Goal: Information Seeking & Learning: Find specific fact

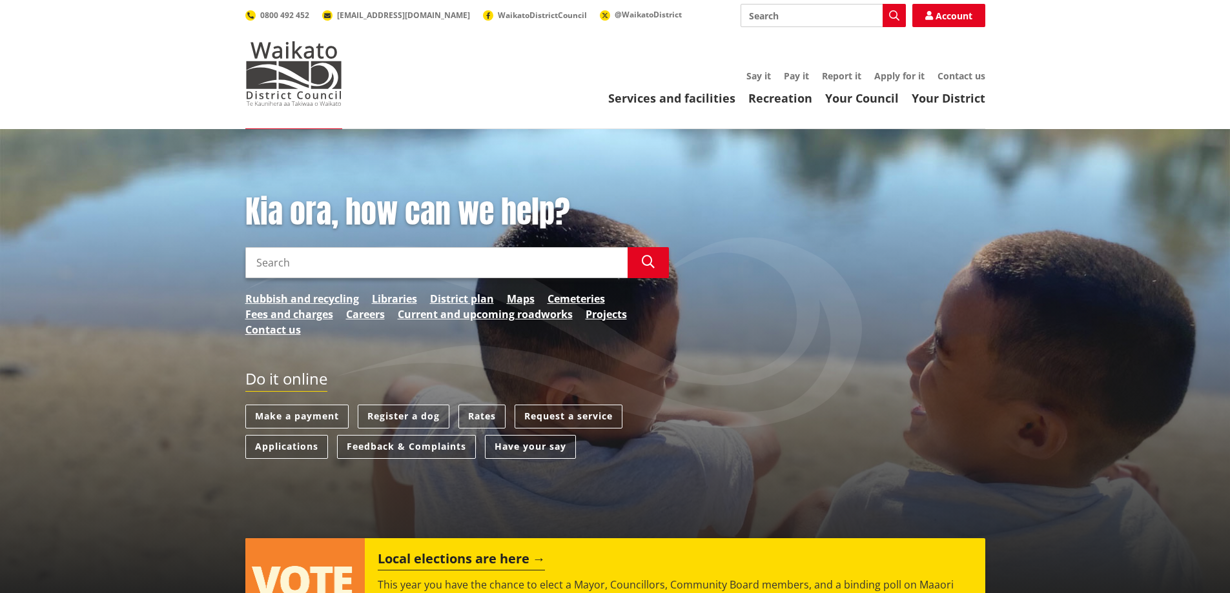
click at [324, 253] on input "Search" at bounding box center [436, 262] width 382 height 31
type input "LAND OWNERSHIP"
click at [647, 258] on icon "button" at bounding box center [648, 262] width 13 height 13
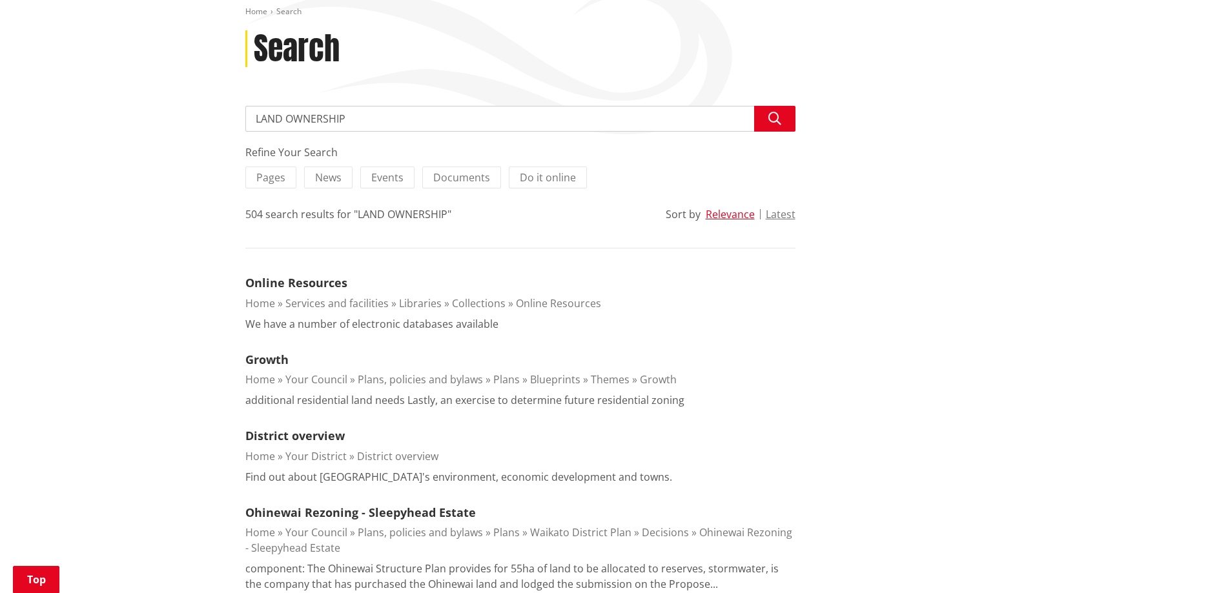
scroll to position [129, 0]
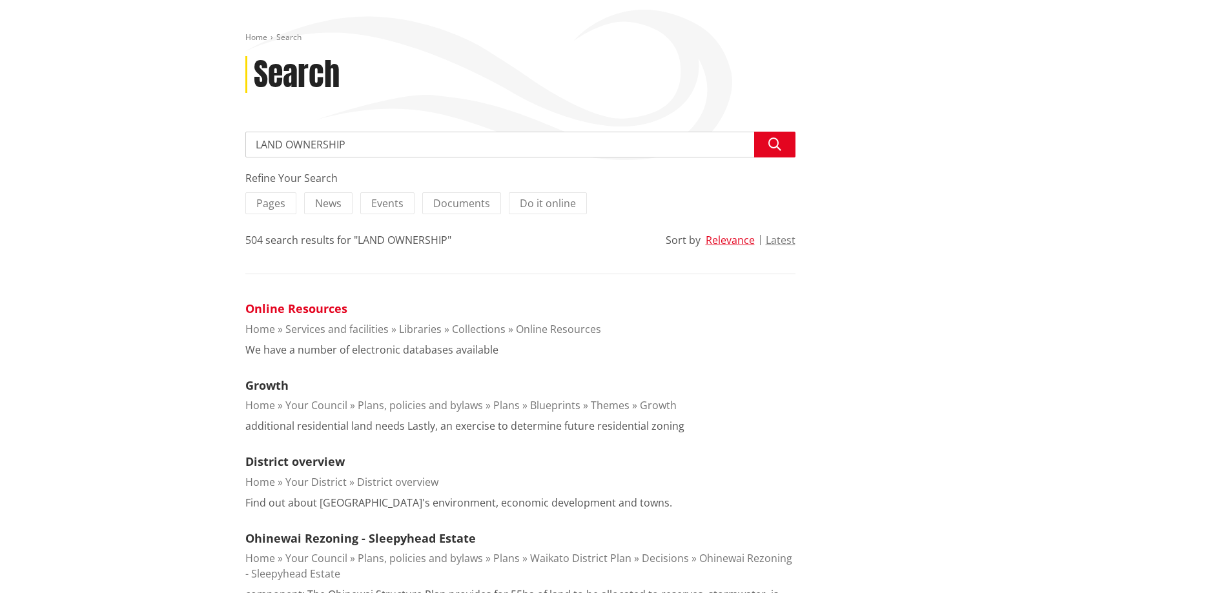
click at [330, 311] on link "Online Resources" at bounding box center [296, 308] width 102 height 15
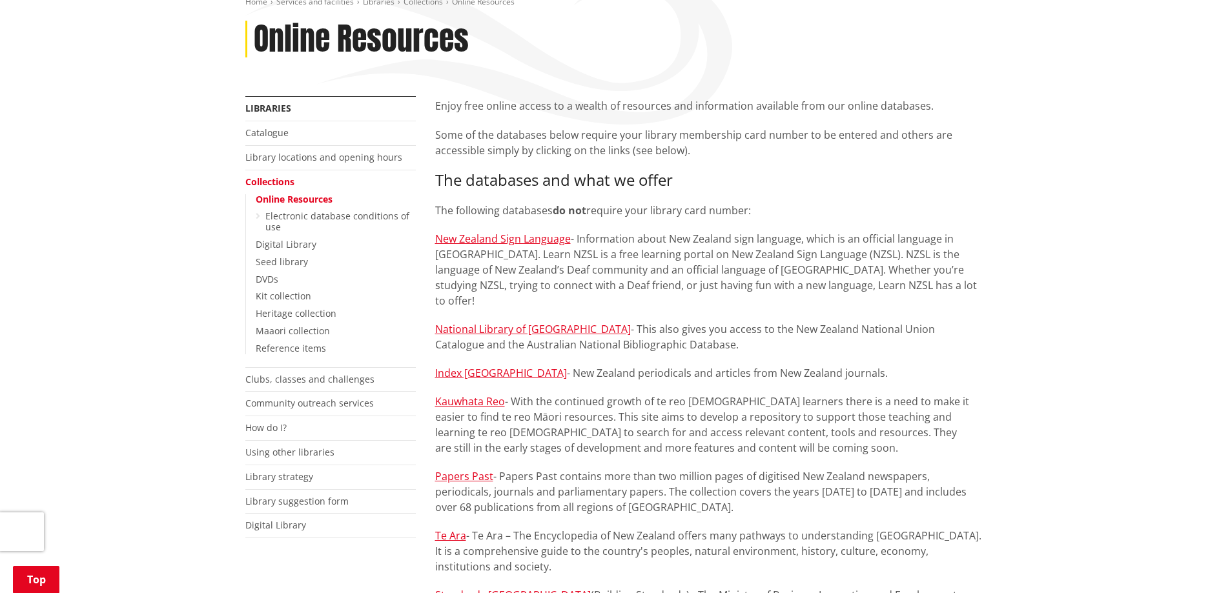
scroll to position [194, 0]
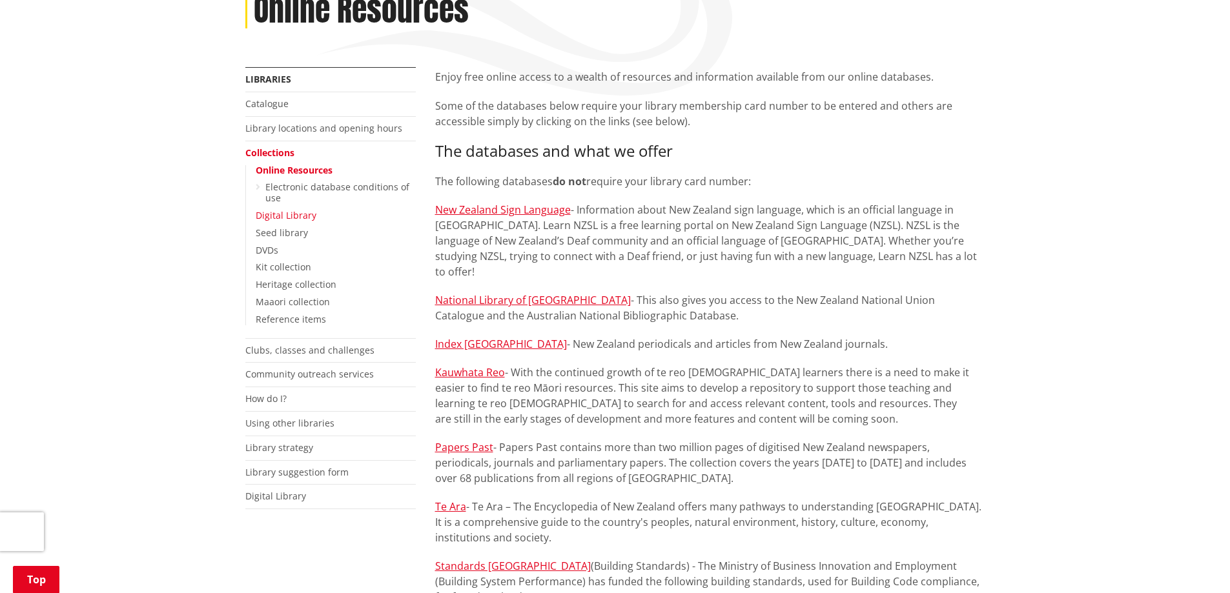
click at [299, 217] on link "Digital Library" at bounding box center [286, 215] width 61 height 12
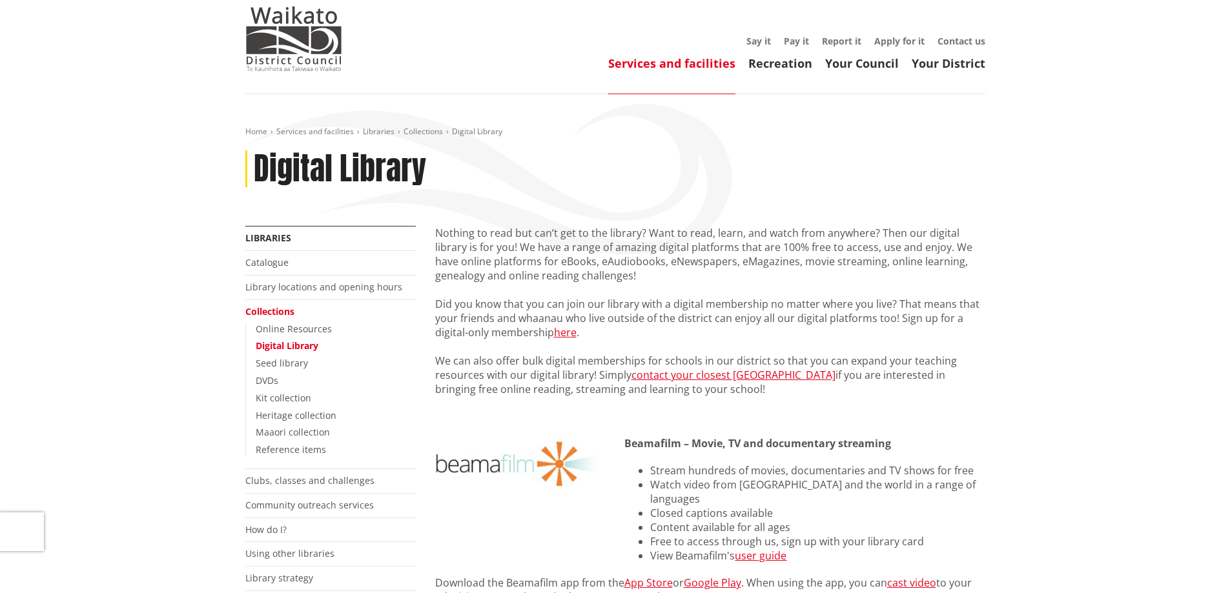
scroll to position [65, 0]
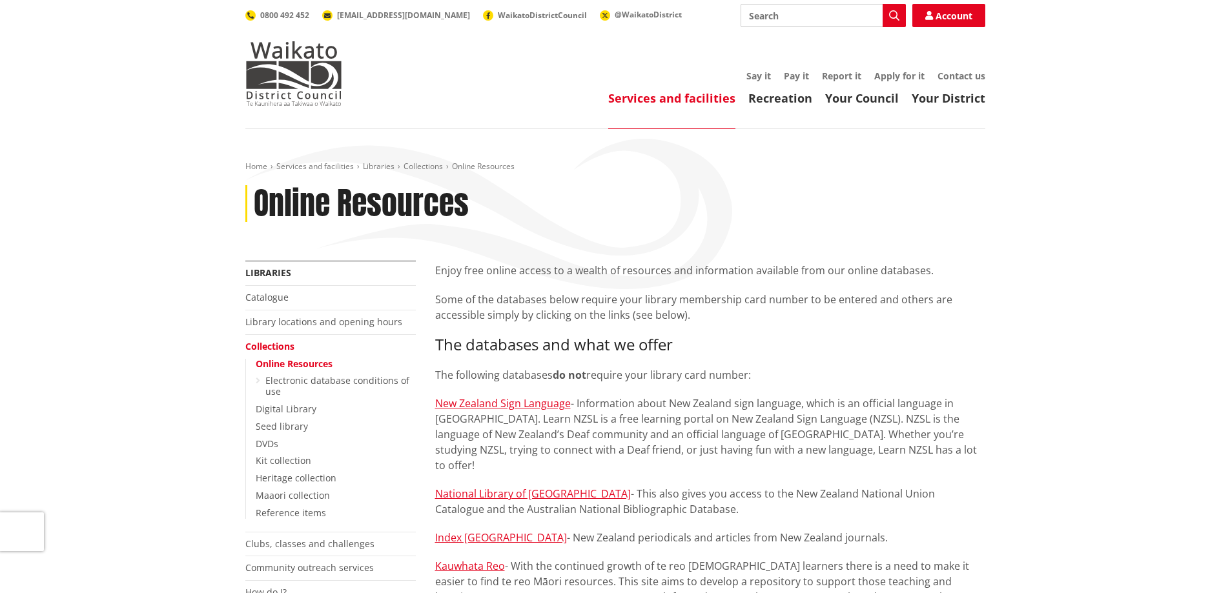
scroll to position [194, 0]
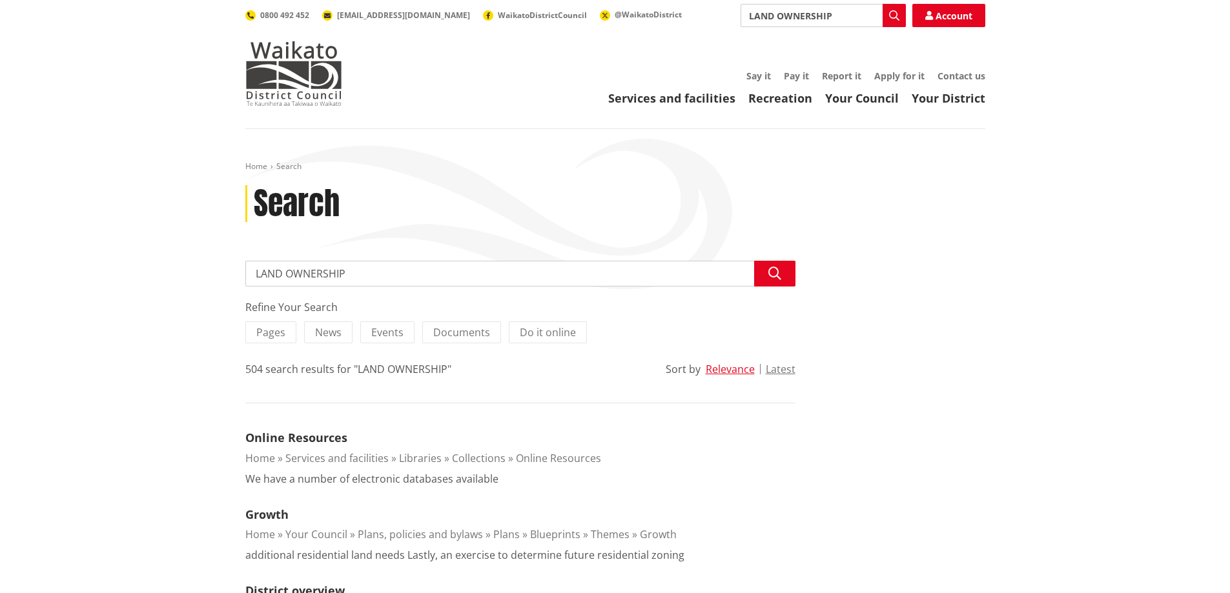
scroll to position [129, 0]
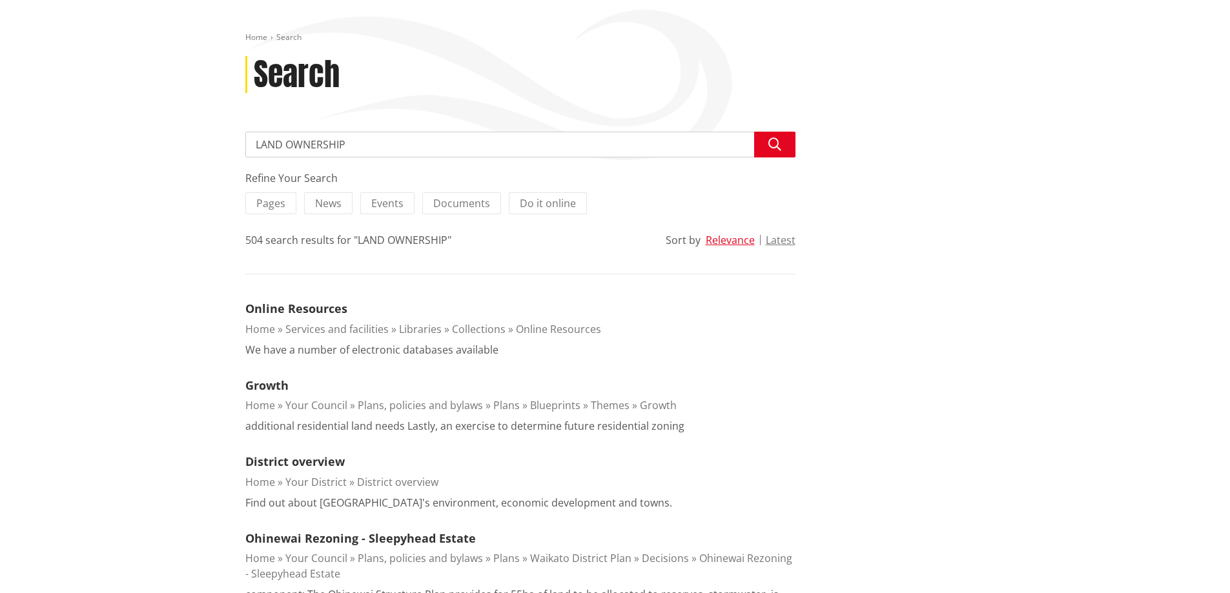
drag, startPoint x: 367, startPoint y: 141, endPoint x: 171, endPoint y: 144, distance: 195.6
type input "DEED TITLE"
click at [778, 141] on icon "button" at bounding box center [774, 144] width 13 height 13
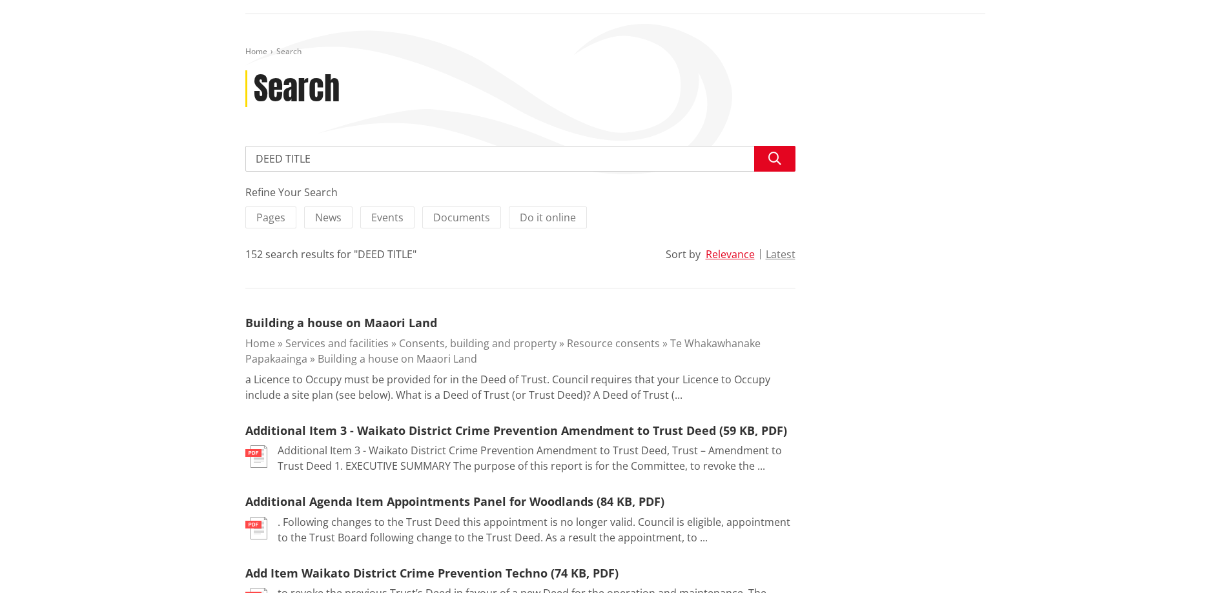
scroll to position [129, 0]
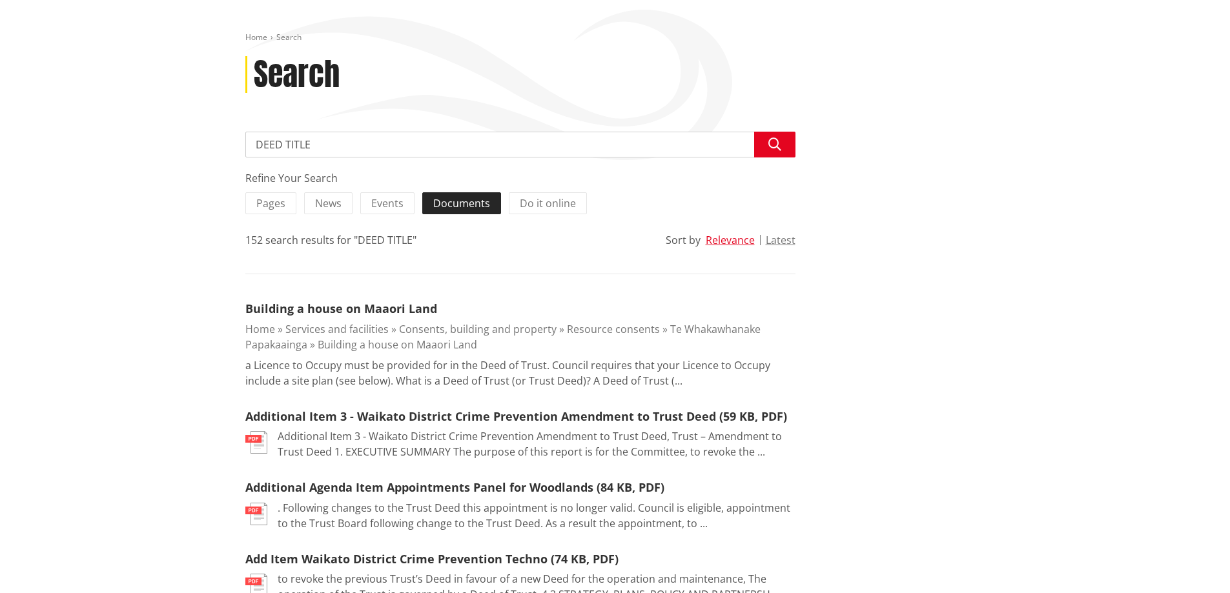
click at [461, 207] on span "Documents" at bounding box center [461, 203] width 57 height 14
click at [0, 0] on input "Documents" at bounding box center [0, 0] width 0 height 0
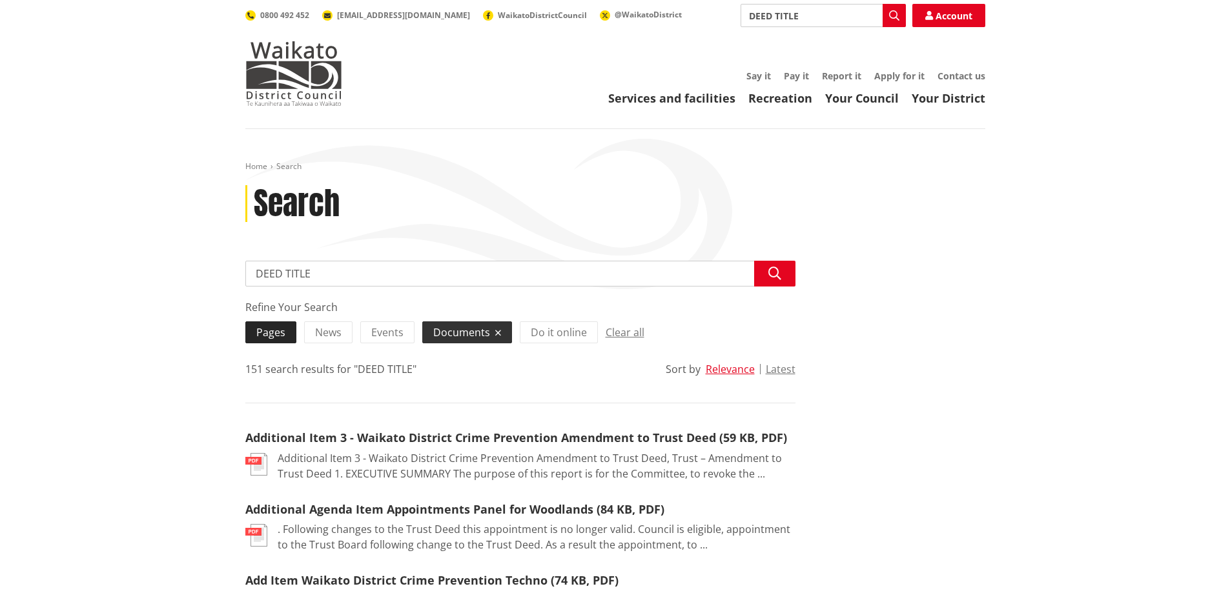
click at [270, 324] on label "Pages" at bounding box center [270, 332] width 51 height 22
click at [0, 0] on input "Pages" at bounding box center [0, 0] width 0 height 0
click at [946, 73] on link "Contact us" at bounding box center [961, 76] width 48 height 12
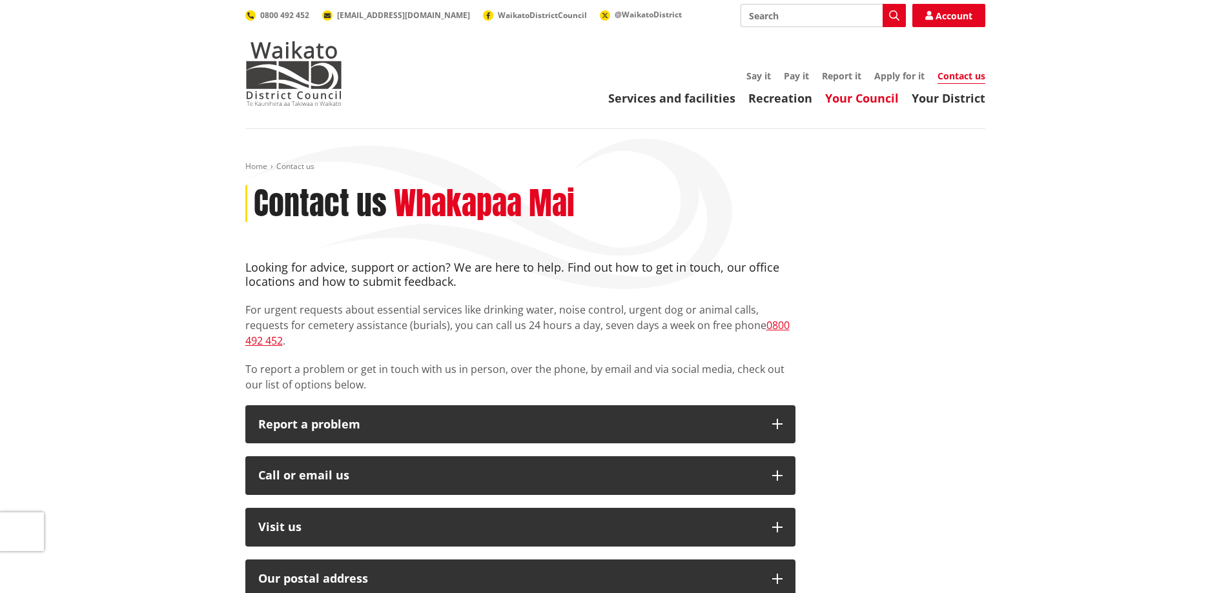
click at [870, 99] on link "Your Council" at bounding box center [862, 97] width 74 height 15
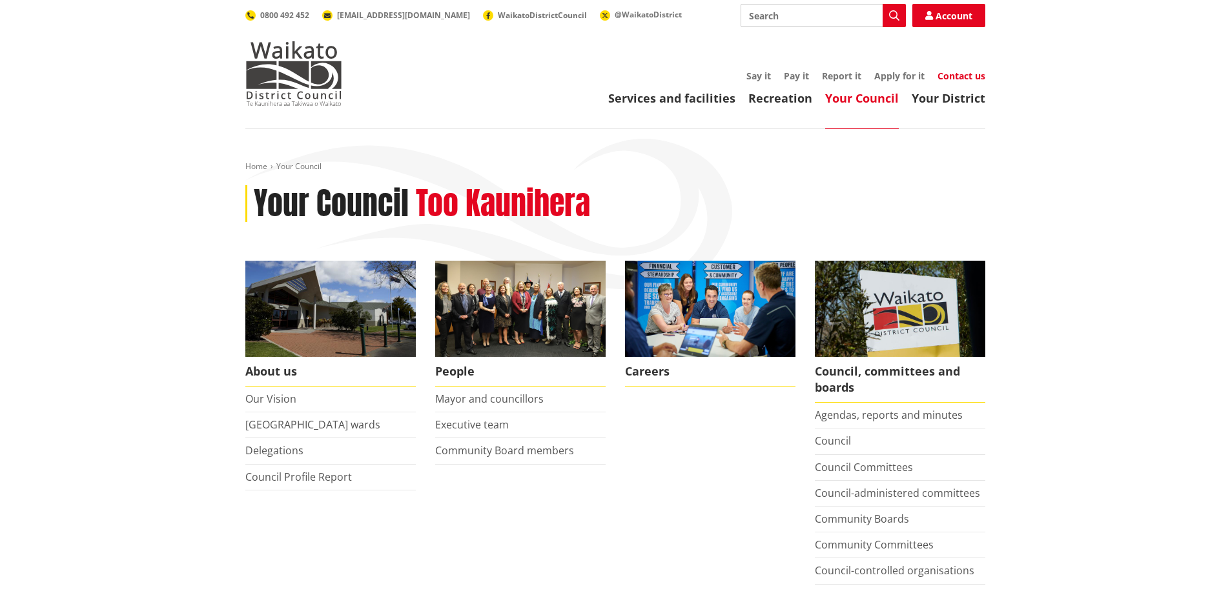
click at [958, 76] on link "Contact us" at bounding box center [961, 76] width 48 height 12
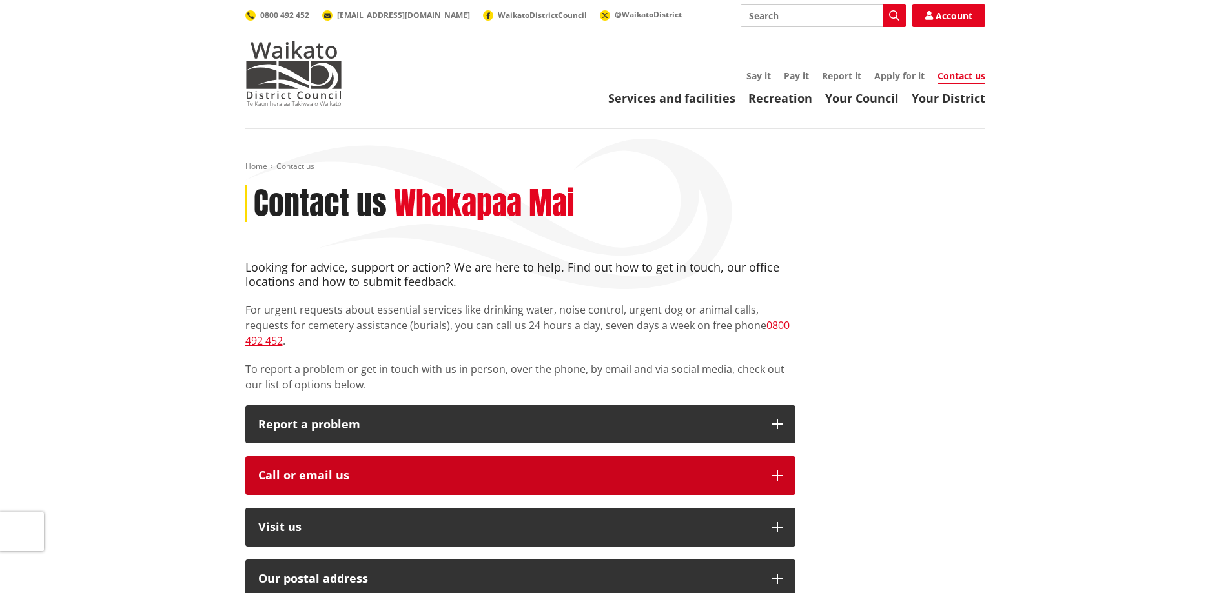
click at [777, 471] on icon "button" at bounding box center [777, 476] width 10 height 10
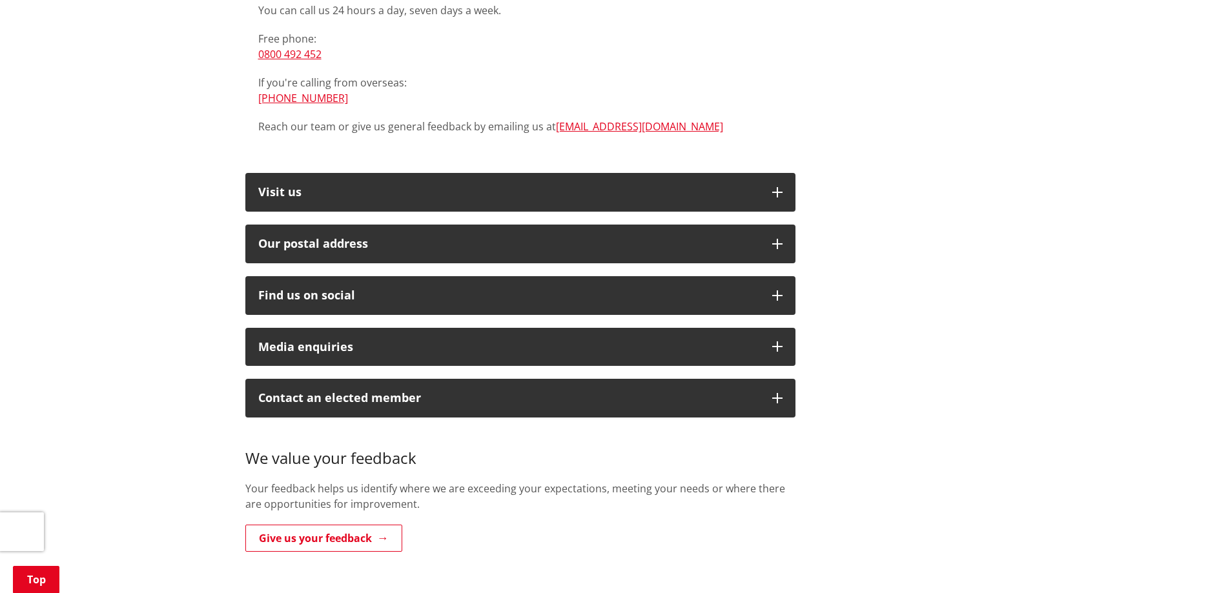
scroll to position [516, 0]
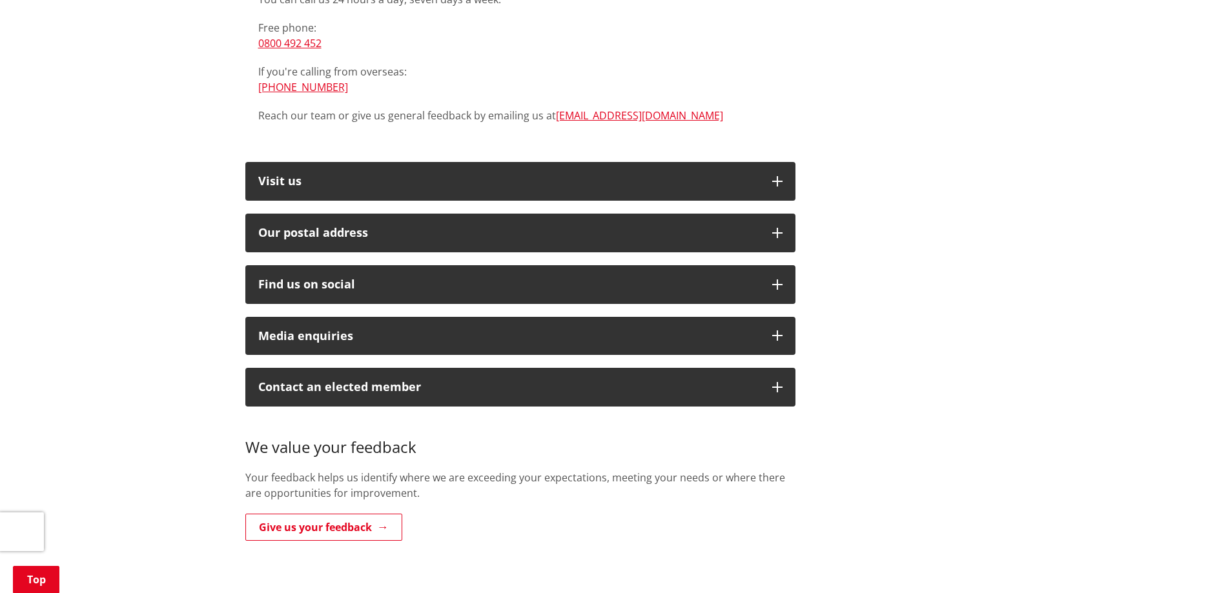
click at [580, 525] on p "Give us your feedback" at bounding box center [520, 528] width 550 height 29
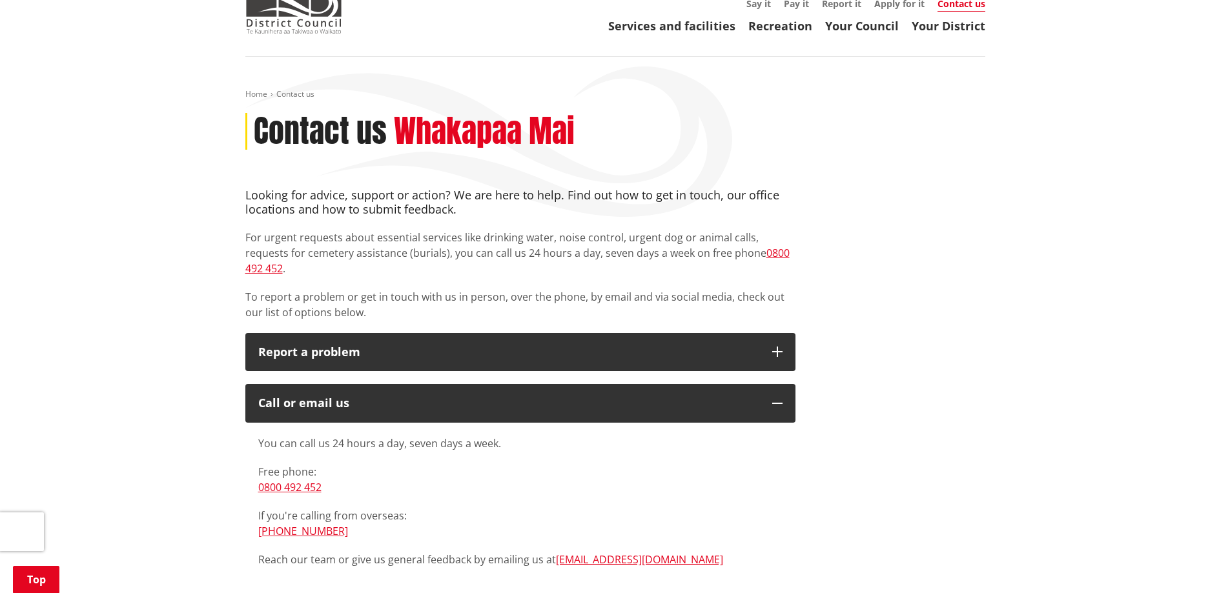
scroll to position [0, 0]
